Goal: Task Accomplishment & Management: Manage account settings

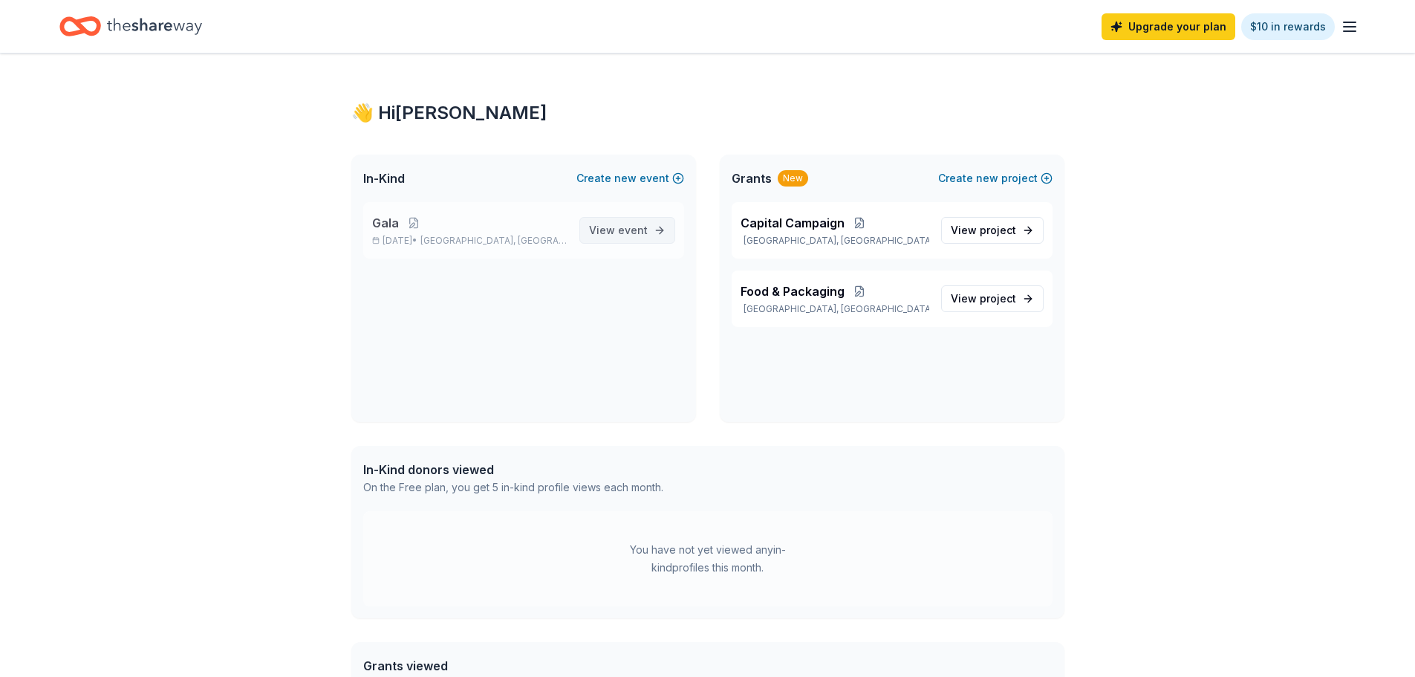
click at [630, 231] on span "event" at bounding box center [633, 230] width 30 height 13
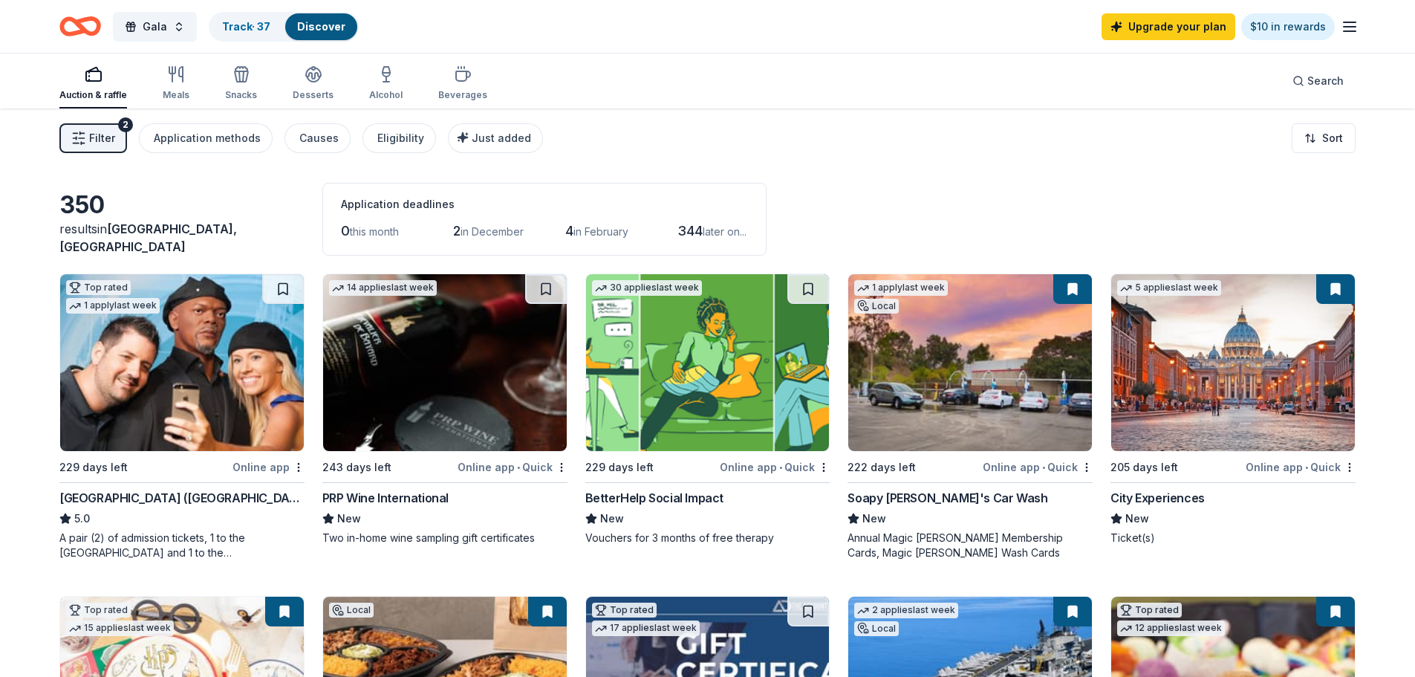
click at [79, 138] on line "button" at bounding box center [82, 138] width 6 height 0
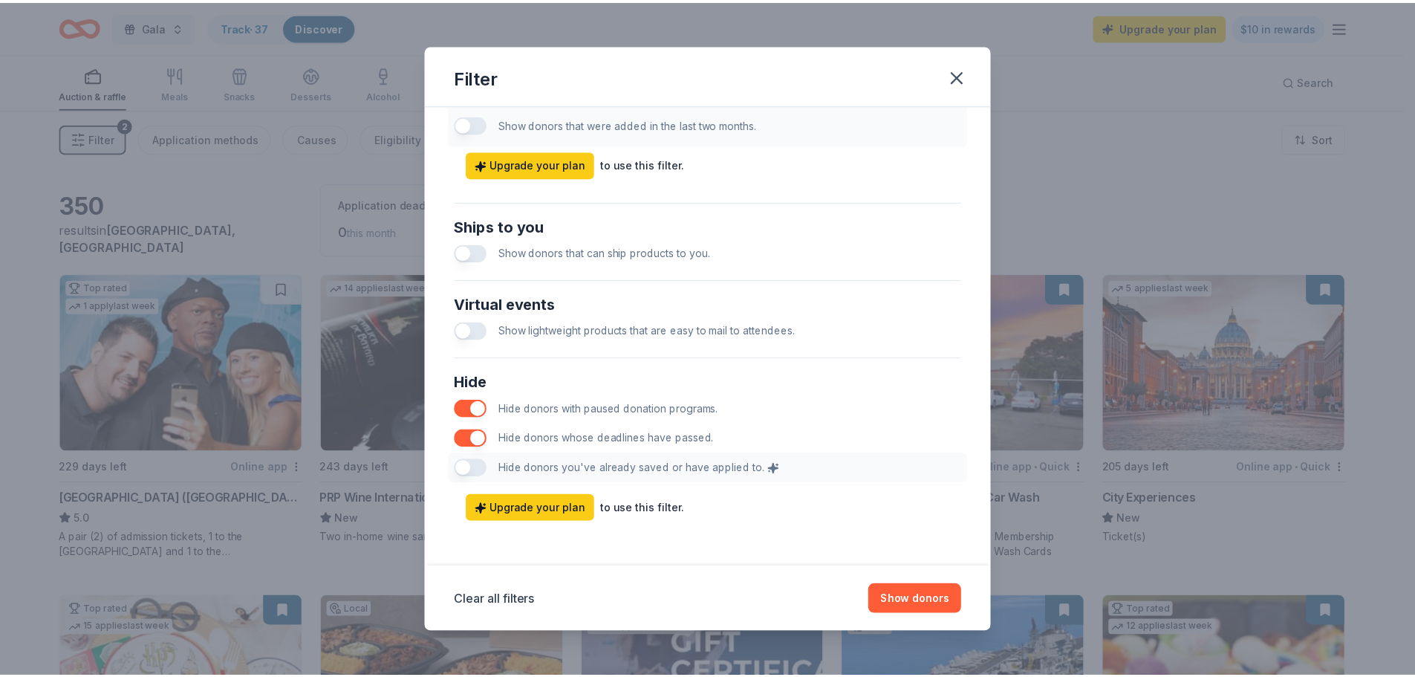
scroll to position [618, 0]
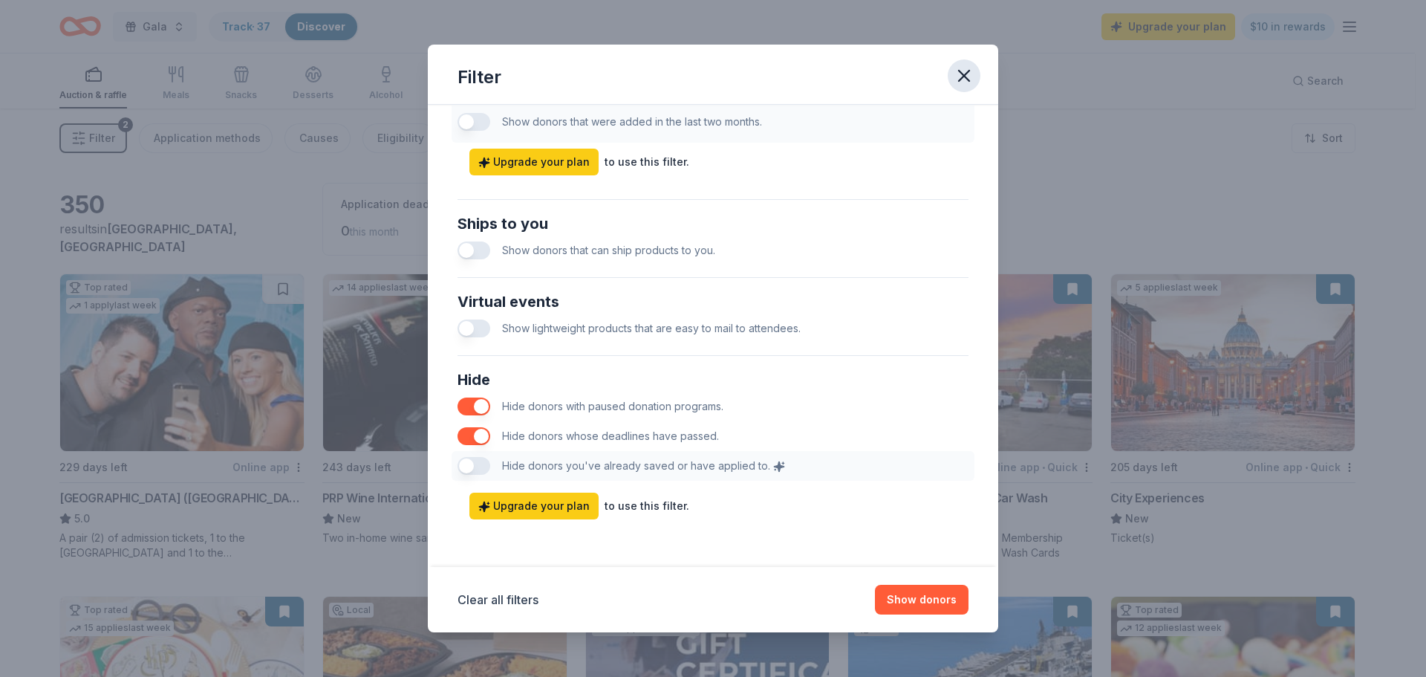
click at [957, 78] on icon "button" at bounding box center [964, 75] width 21 height 21
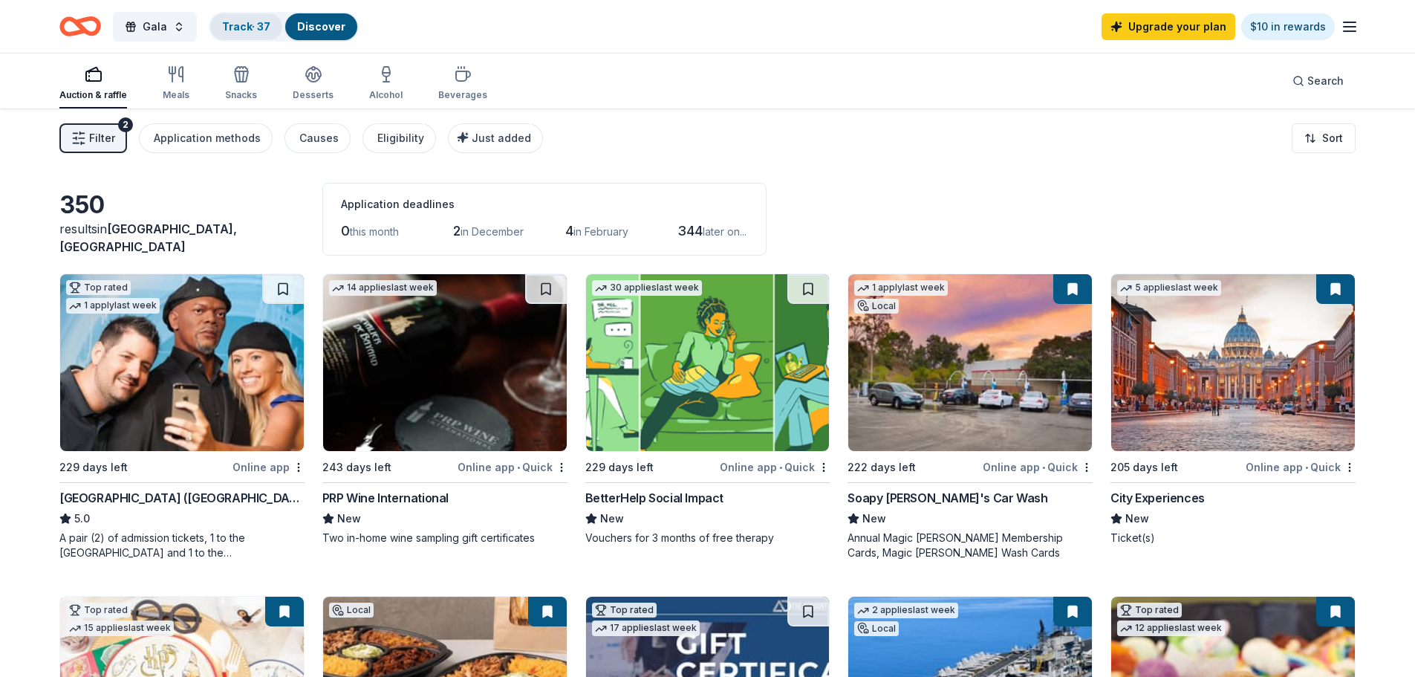
click at [243, 20] on link "Track · 37" at bounding box center [246, 26] width 48 height 13
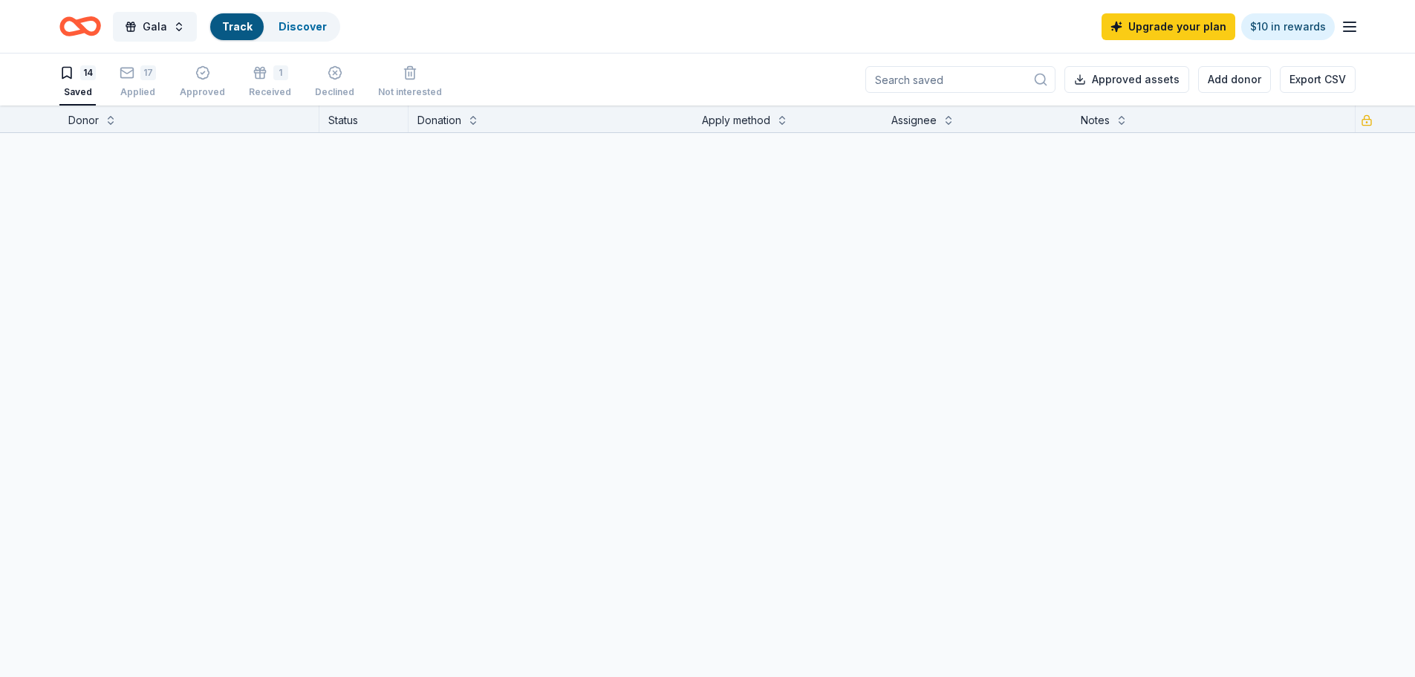
scroll to position [1, 0]
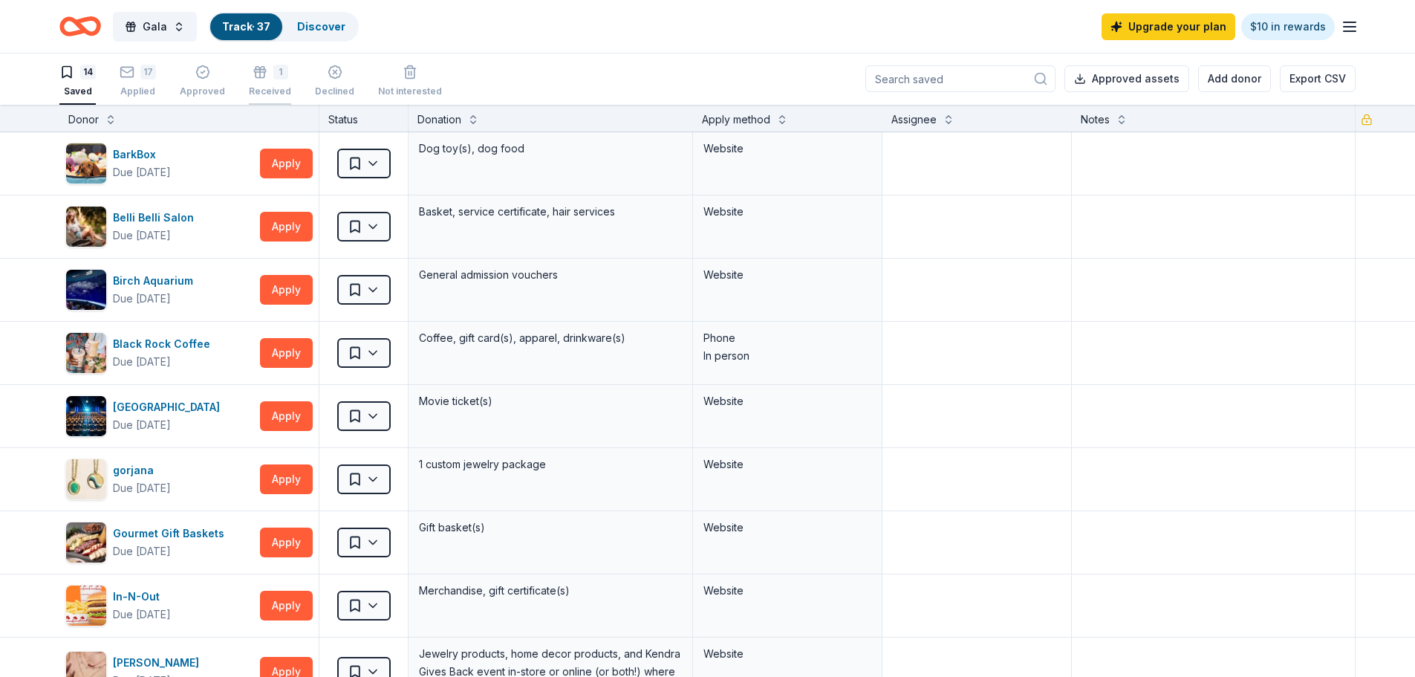
click at [255, 88] on div "Received" at bounding box center [270, 91] width 42 height 12
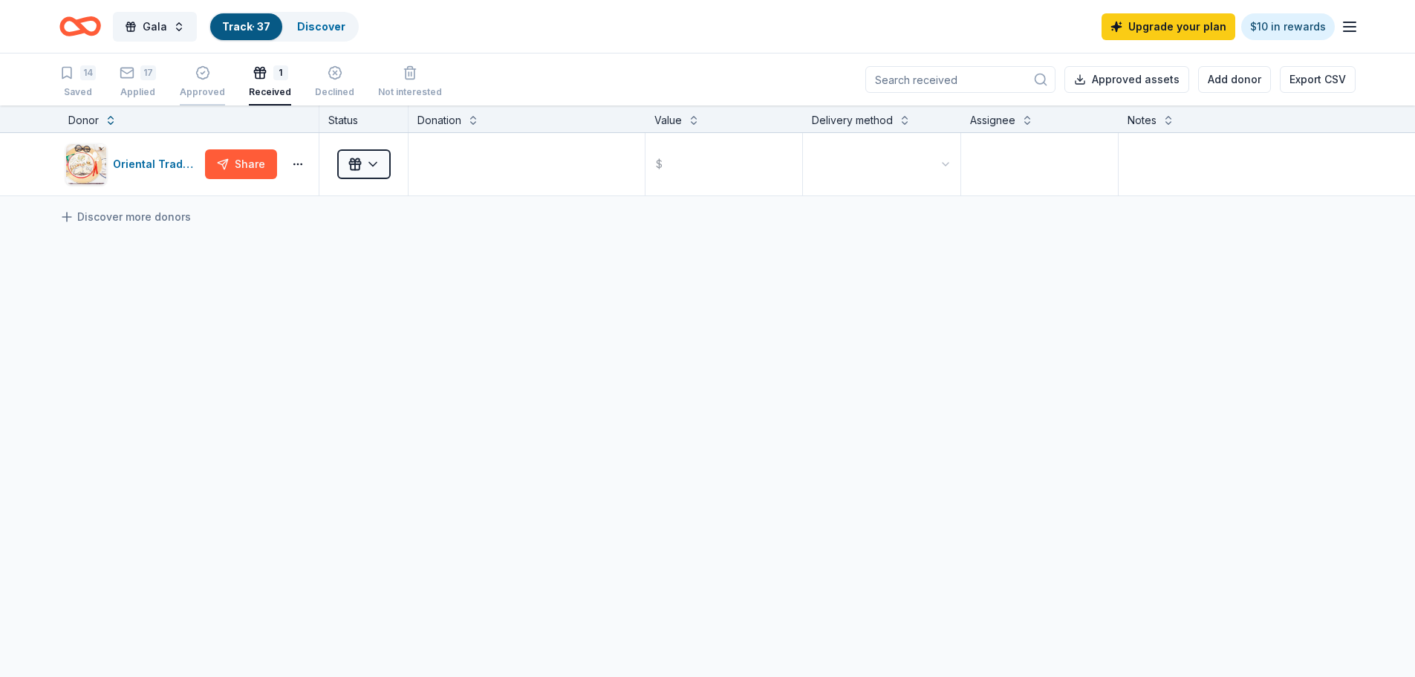
click at [195, 88] on div "Approved" at bounding box center [202, 92] width 45 height 12
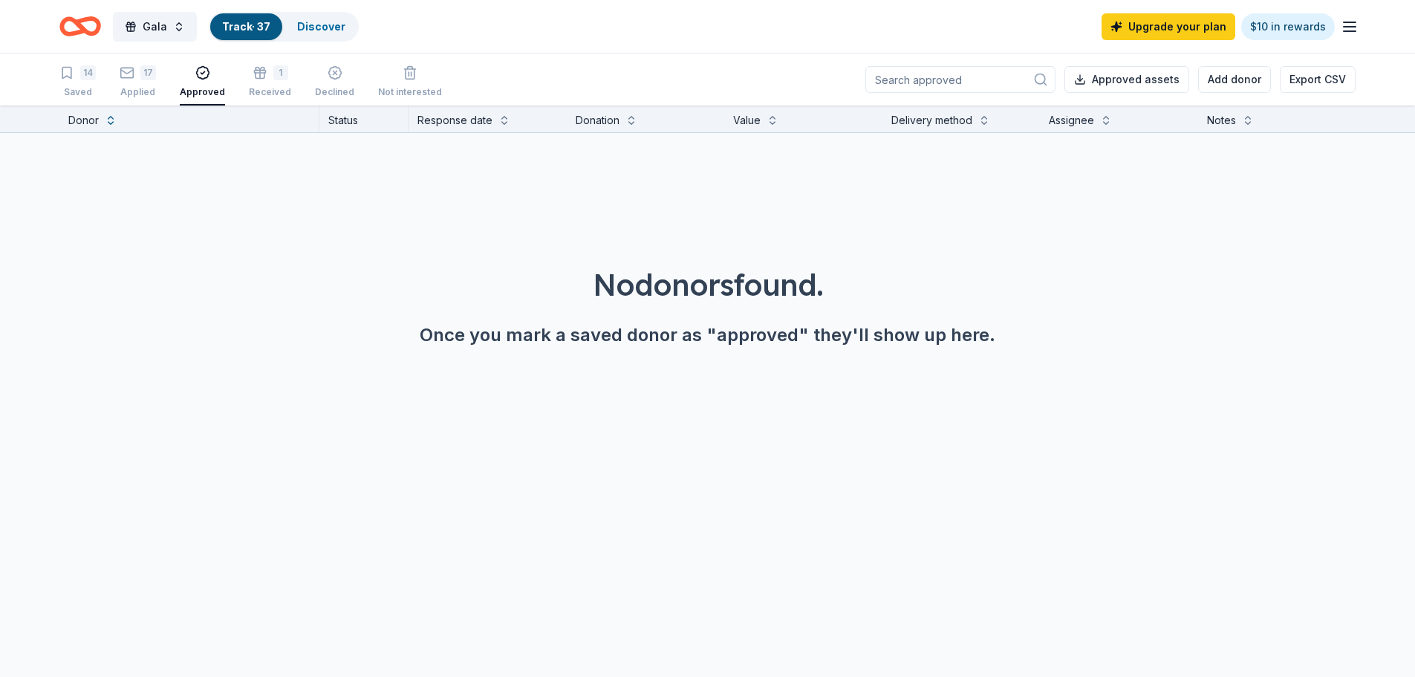
click at [248, 28] on link "Track · 37" at bounding box center [246, 26] width 48 height 13
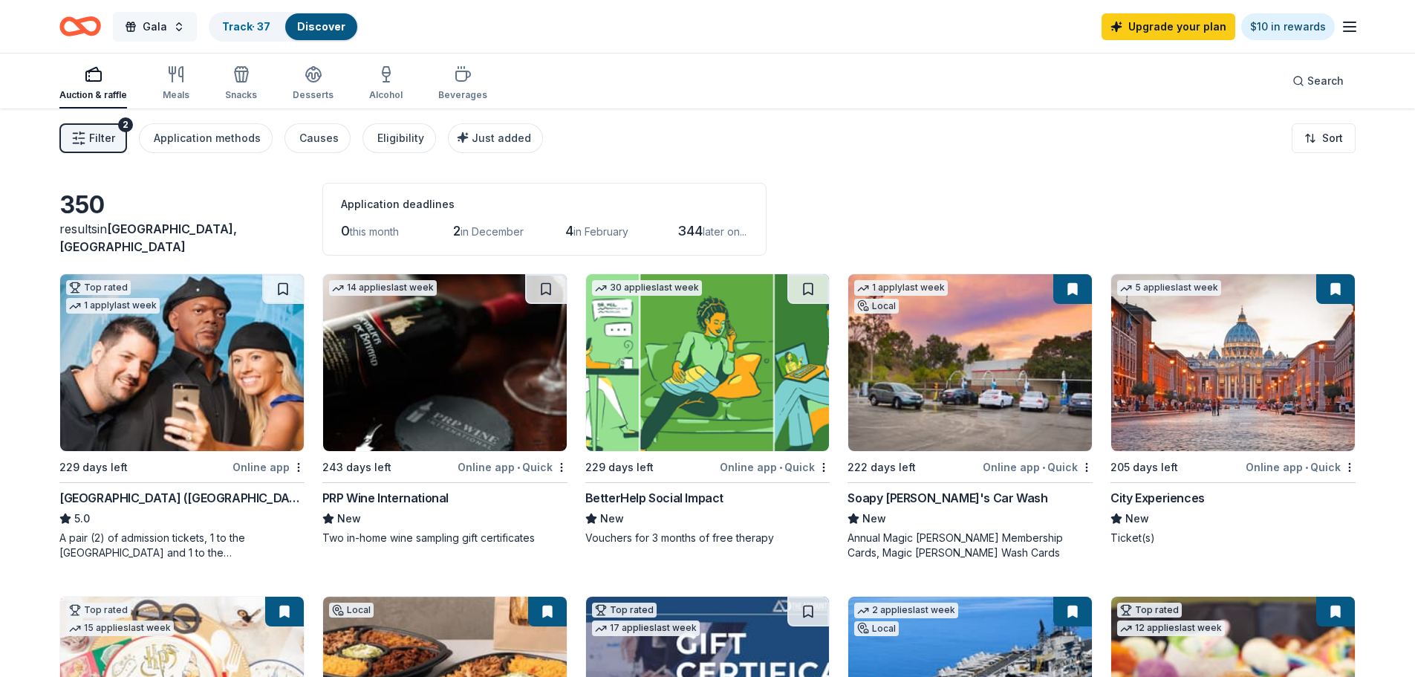
click at [166, 24] on button "Gala" at bounding box center [155, 27] width 84 height 30
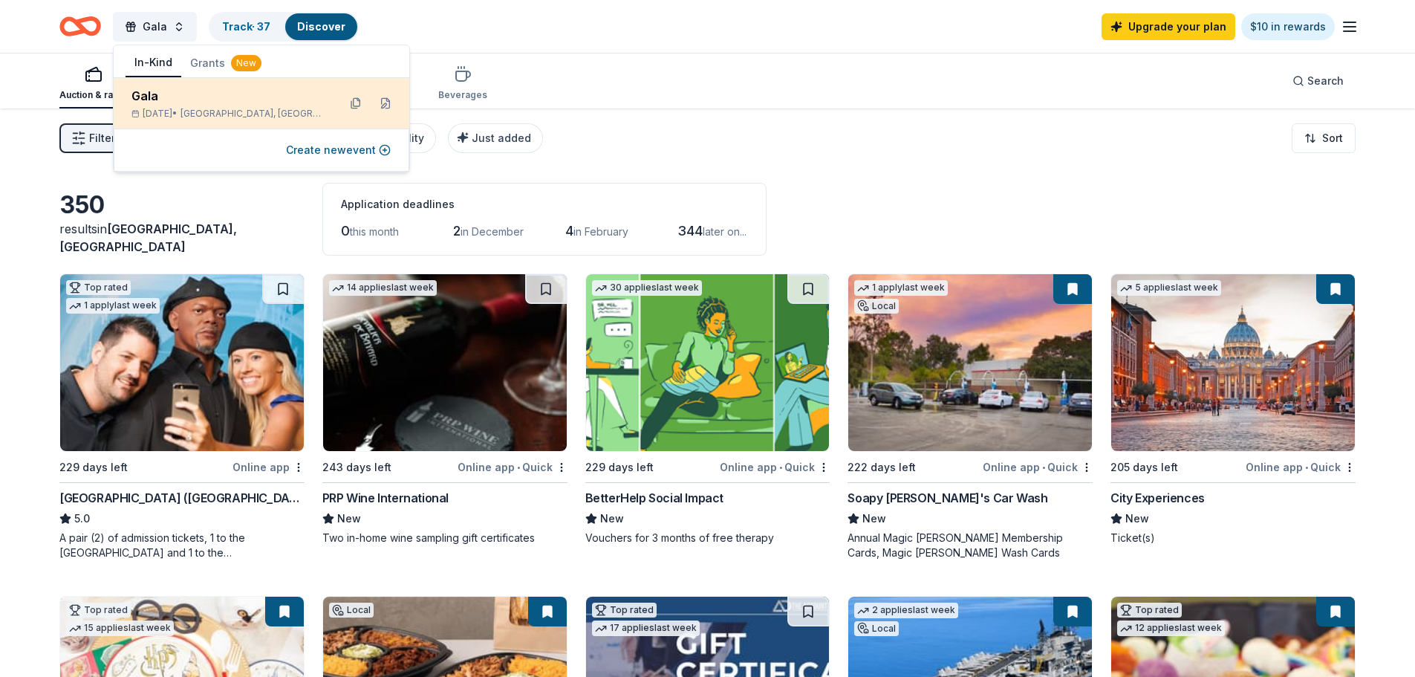
click at [163, 101] on div "Gala" at bounding box center [228, 96] width 195 height 18
click at [386, 103] on button at bounding box center [386, 103] width 24 height 24
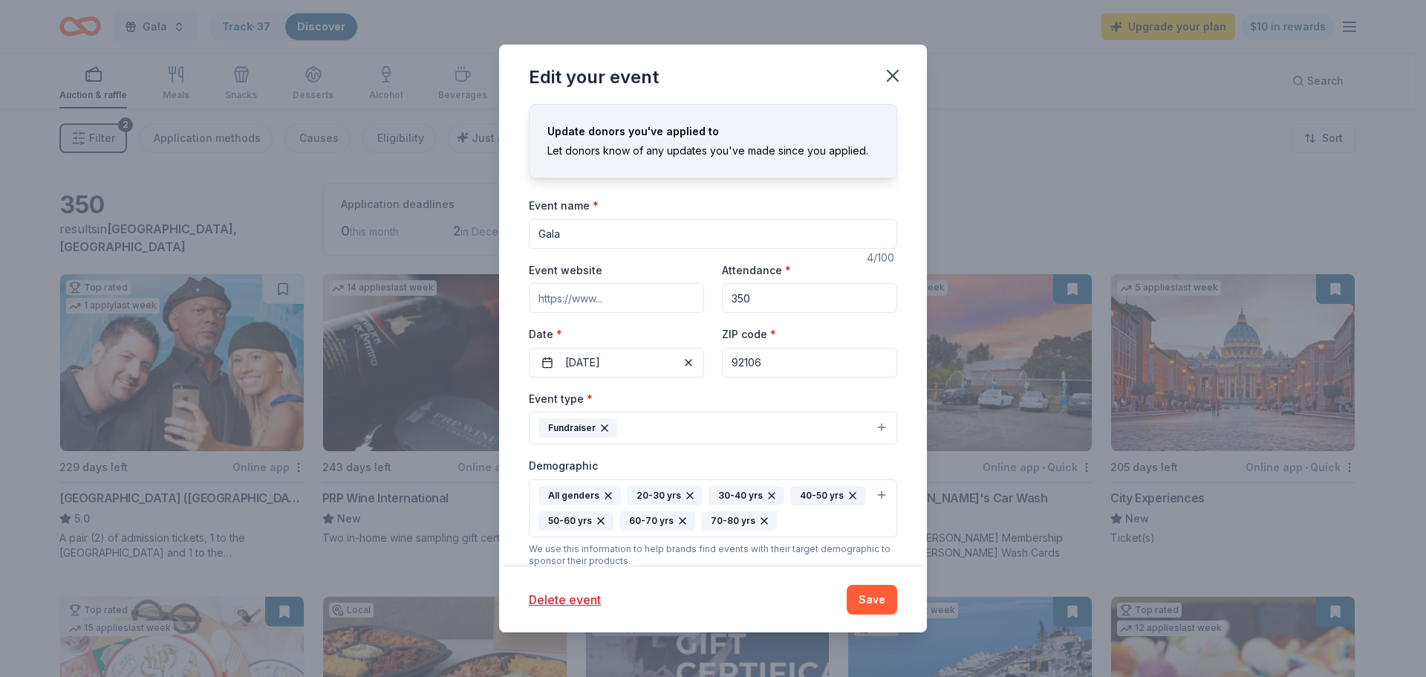
click at [613, 237] on input "Gala" at bounding box center [713, 234] width 368 height 30
type input "Senior Prom: Forever Young Gala"
click at [876, 603] on button "Save" at bounding box center [872, 600] width 51 height 30
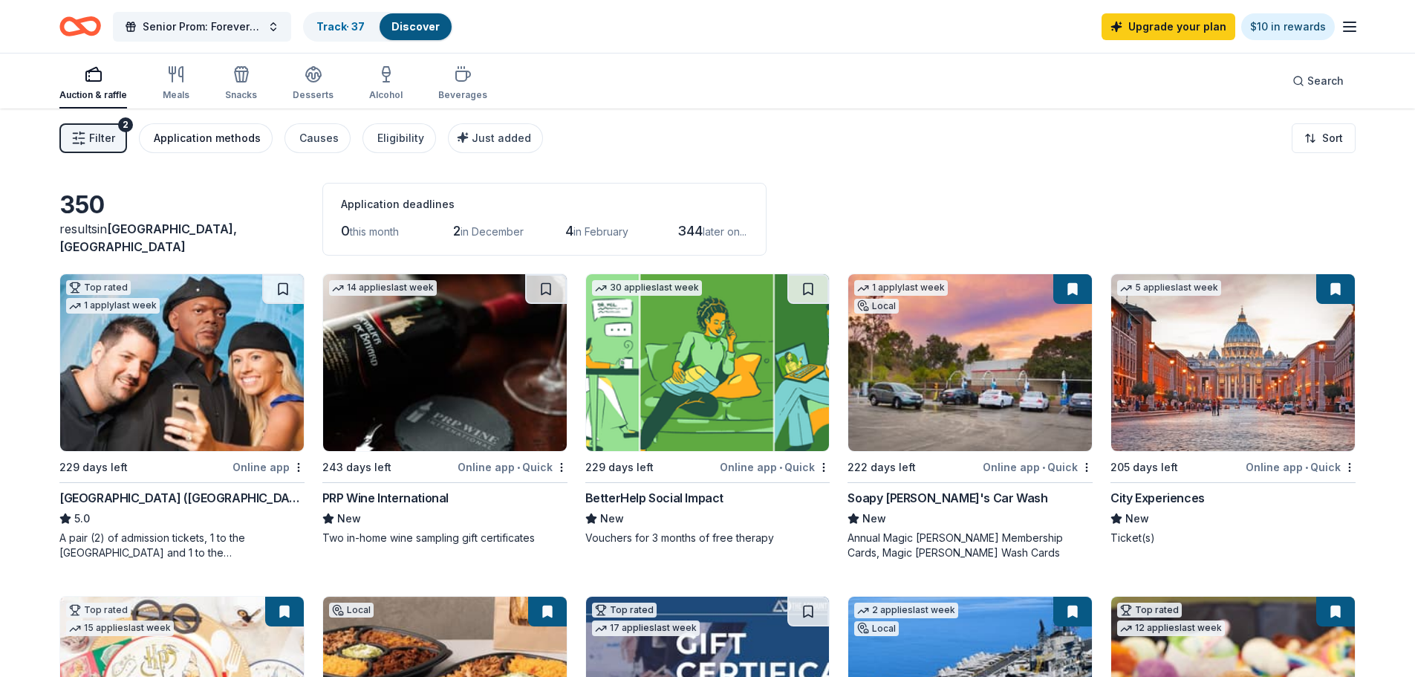
click at [225, 138] on div "Application methods" at bounding box center [207, 138] width 107 height 18
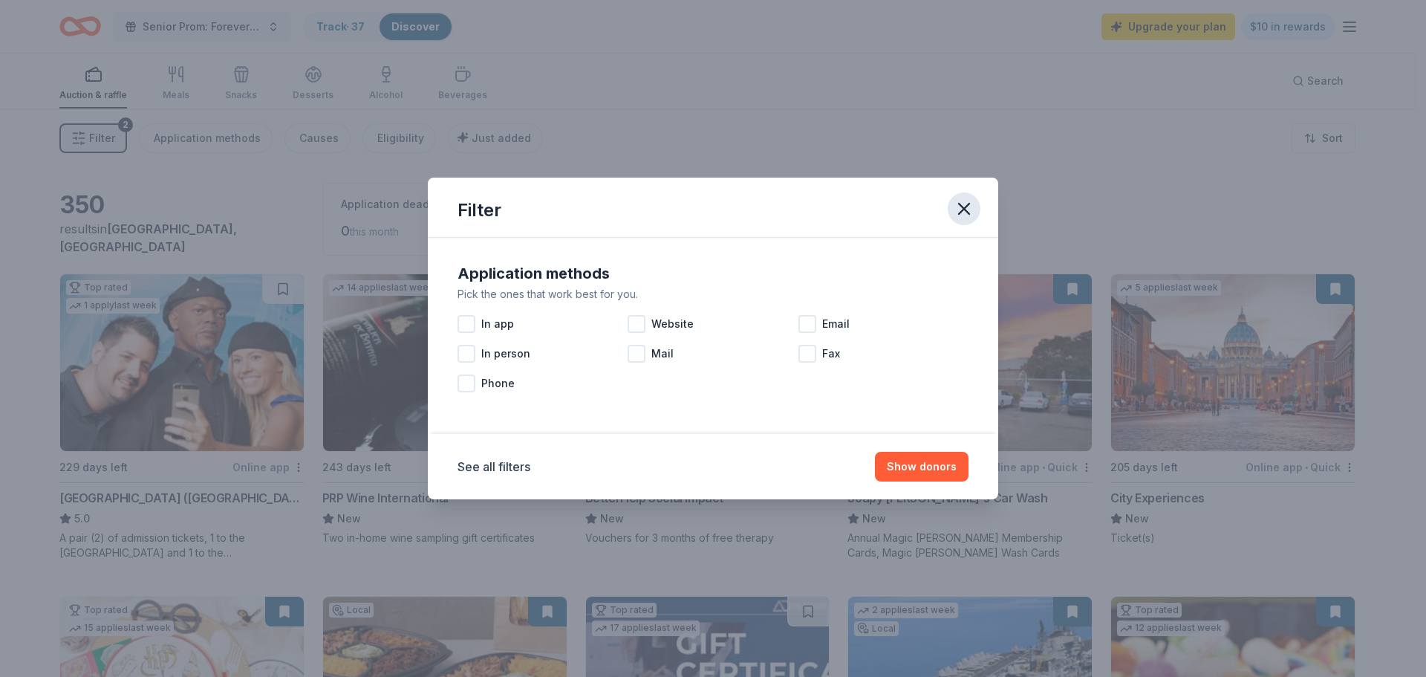
click at [955, 215] on icon "button" at bounding box center [964, 208] width 21 height 21
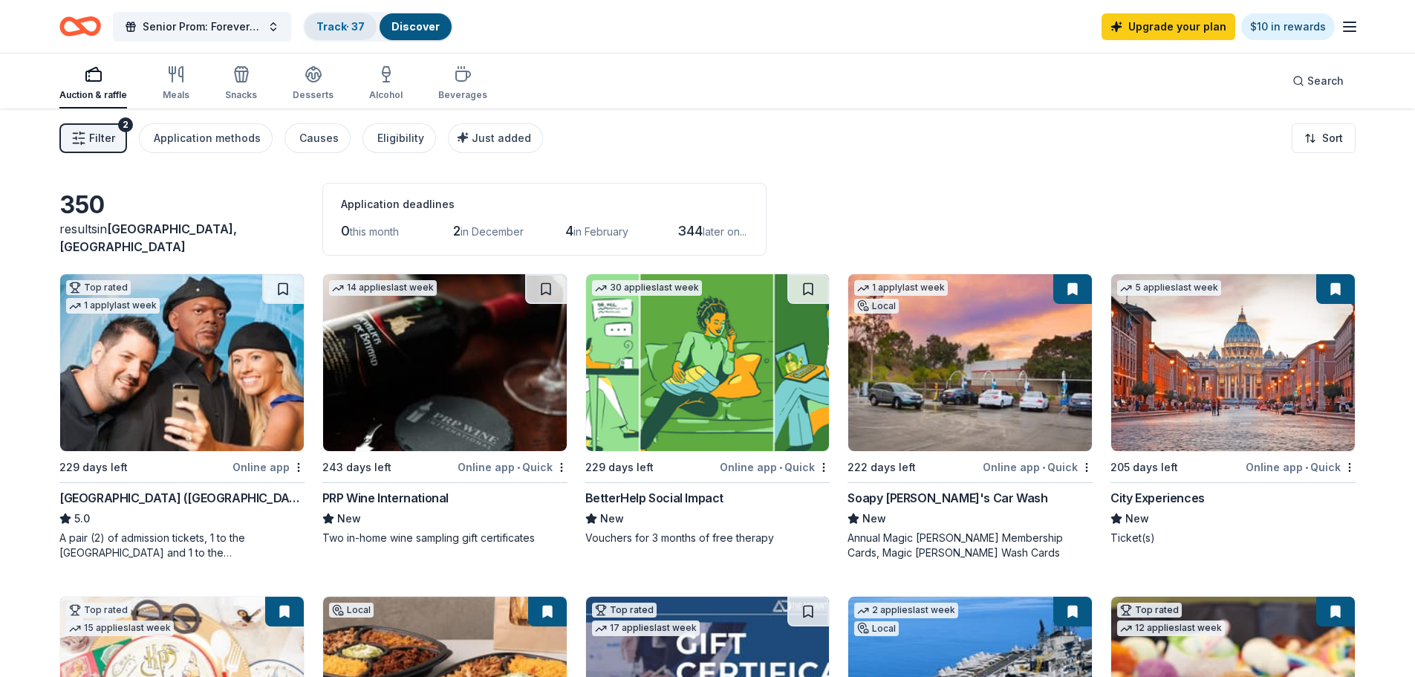
click at [331, 27] on link "Track · 37" at bounding box center [340, 26] width 48 height 13
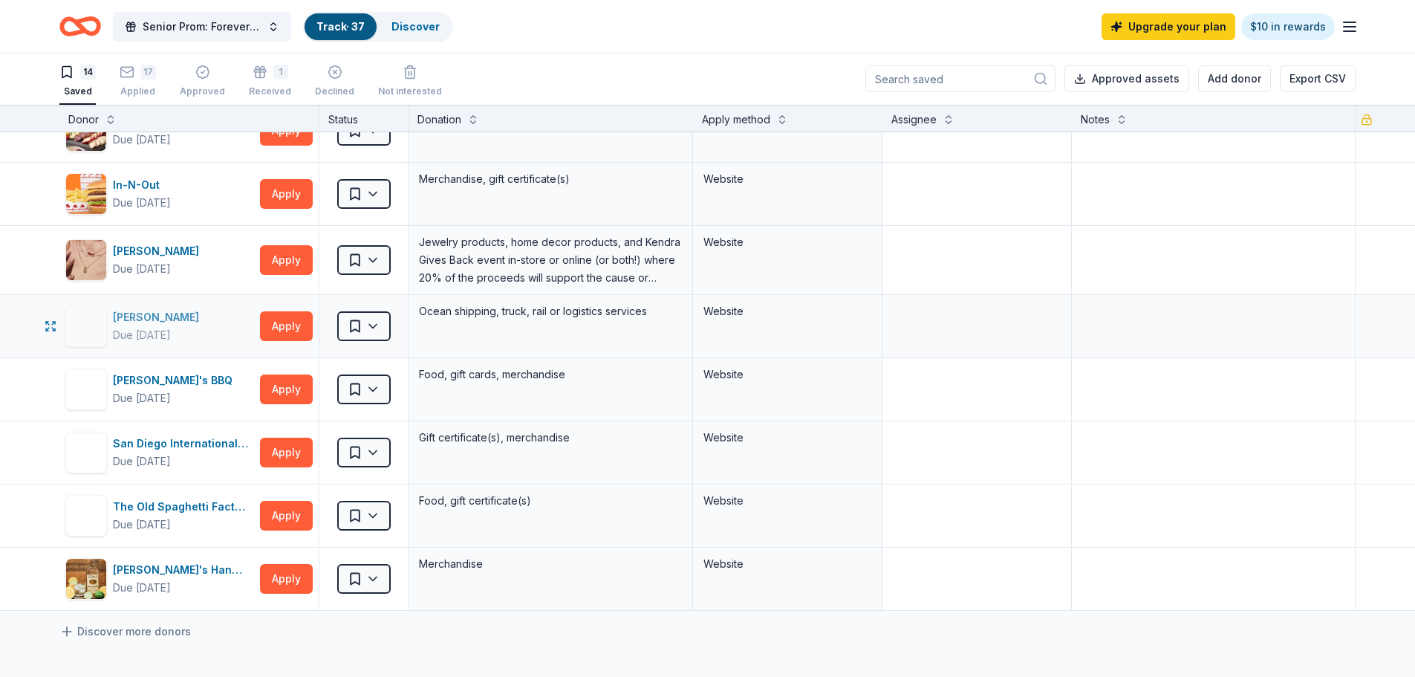
scroll to position [446, 0]
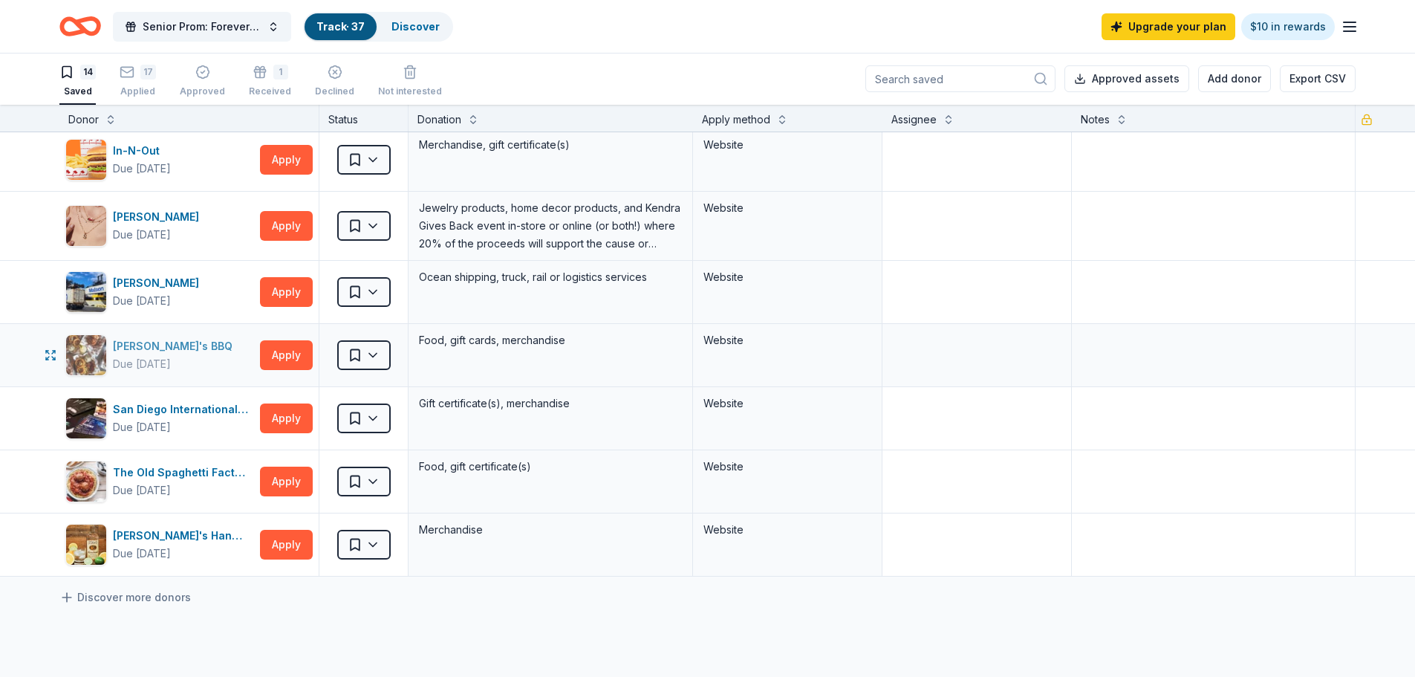
click at [144, 349] on div "[PERSON_NAME]'s BBQ" at bounding box center [176, 346] width 126 height 18
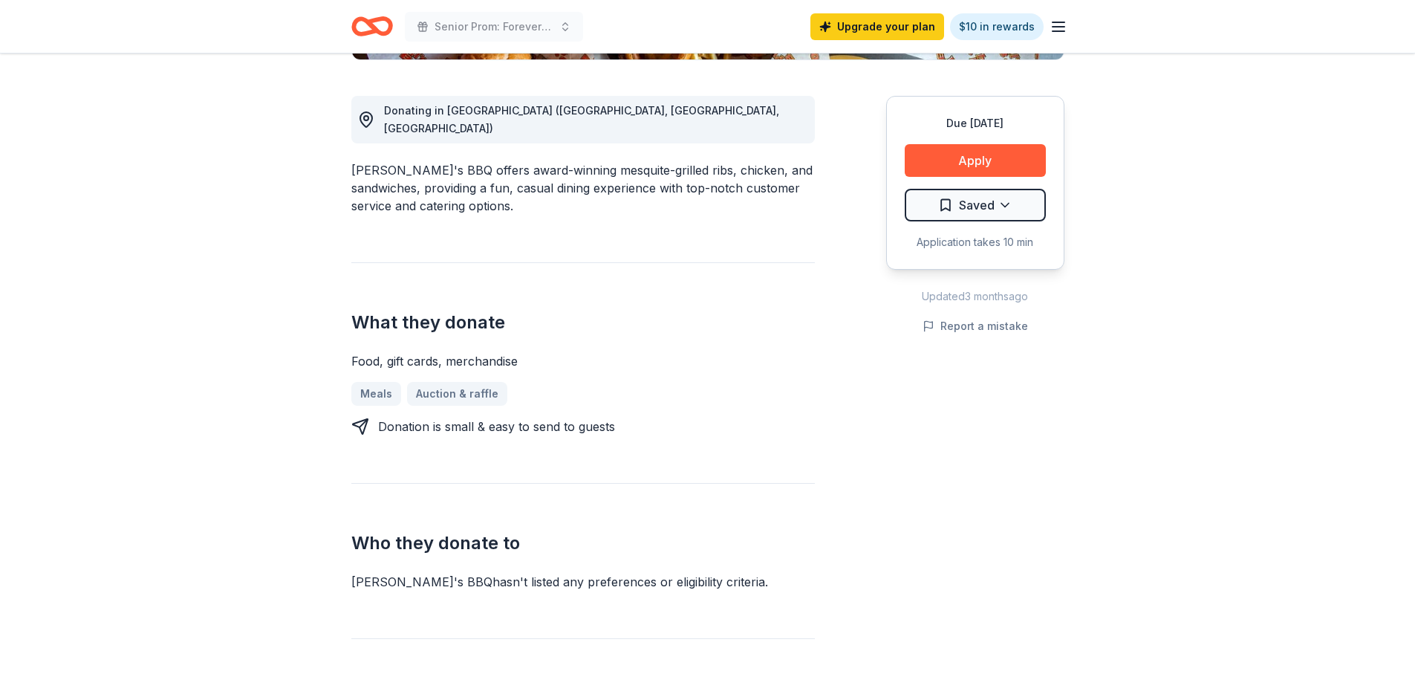
scroll to position [86, 0]
